Goal: Task Accomplishment & Management: Use online tool/utility

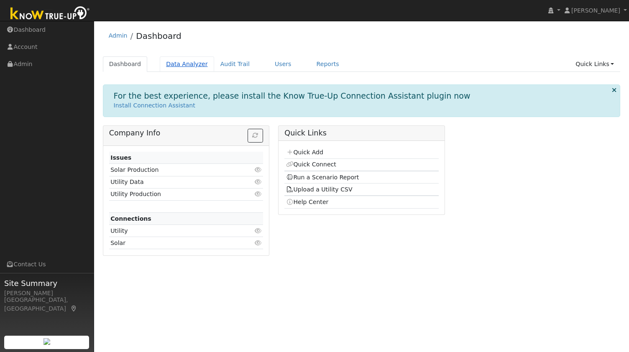
click at [172, 62] on link "Data Analyzer" at bounding box center [187, 63] width 54 height 15
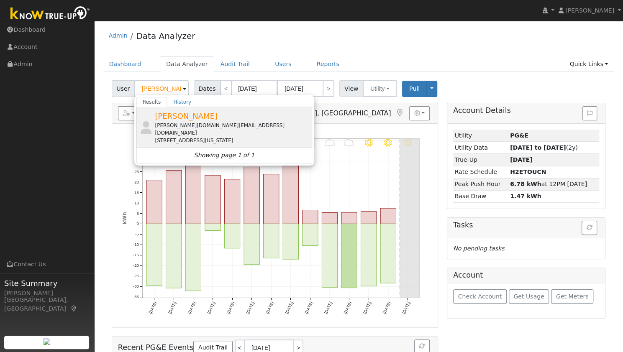
click at [188, 114] on span "Mansi Chawla" at bounding box center [186, 116] width 63 height 9
type input "Mansi Chawla"
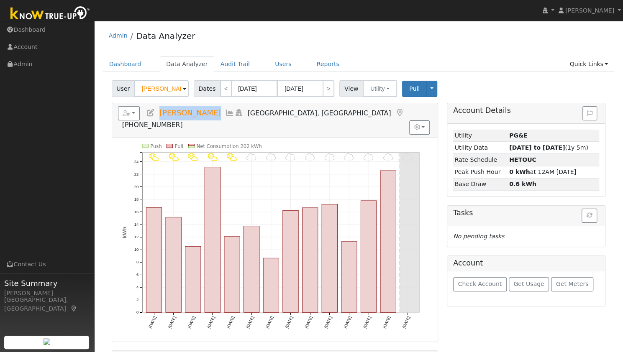
drag, startPoint x: 205, startPoint y: 114, endPoint x: 156, endPoint y: 108, distance: 49.7
click at [156, 108] on h5 "Reports Scenario Health Check Energy Audit Account Timeline User Audit Trail In…" at bounding box center [275, 117] width 314 height 23
copy span "Mansi Chawla"
click at [204, 17] on nav "Sam Moore Sam Moore Profile My Company Help Center Terms Of Service See What's …" at bounding box center [311, 10] width 623 height 21
click at [130, 110] on button "button" at bounding box center [129, 113] width 22 height 14
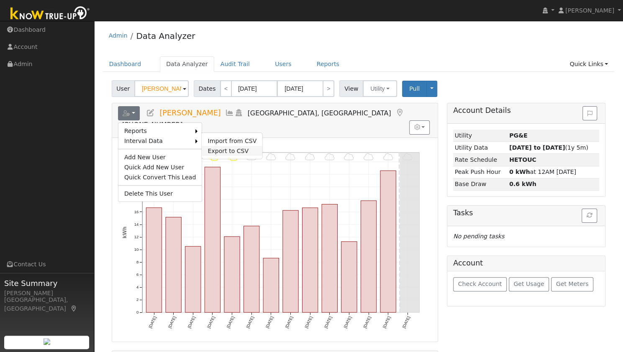
click at [228, 149] on link "Export to CSV" at bounding box center [232, 151] width 61 height 10
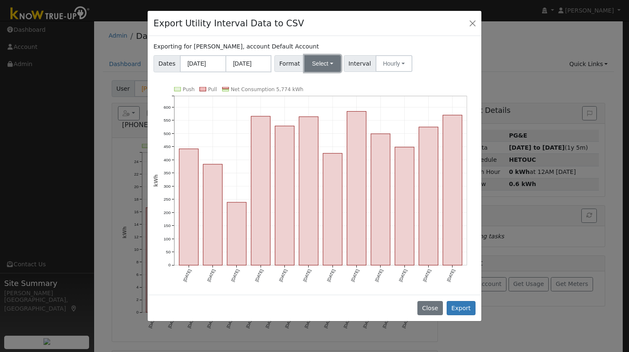
click at [326, 59] on button "Select" at bounding box center [322, 63] width 36 height 17
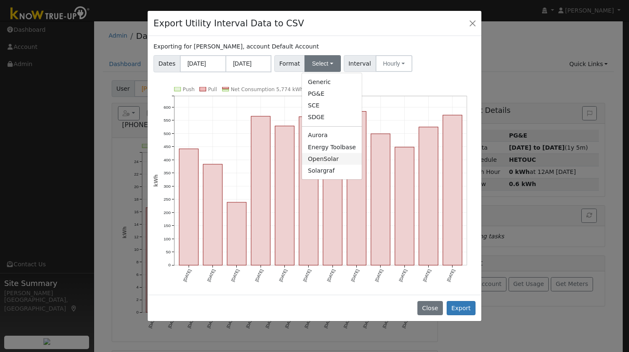
click at [323, 160] on link "OpenSolar" at bounding box center [332, 159] width 60 height 12
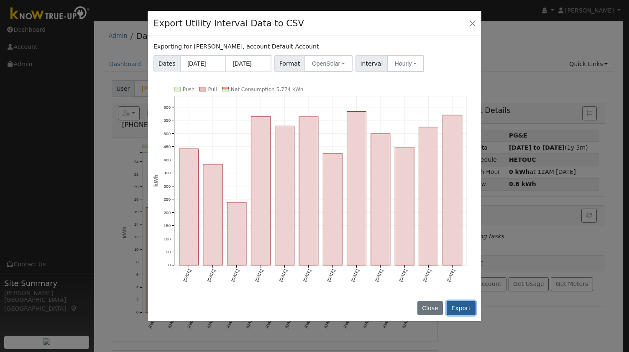
click at [466, 303] on button "Export" at bounding box center [461, 308] width 29 height 14
